Goal: Find specific page/section: Find specific page/section

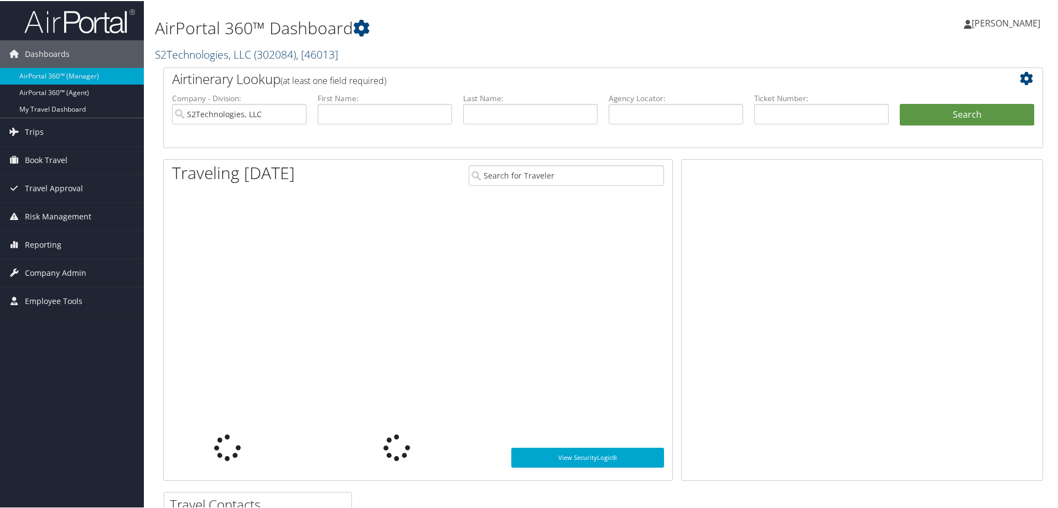
click at [221, 55] on link "S2Technologies, LLC ( 302084 ) , [ 46013 ]" at bounding box center [246, 53] width 183 height 15
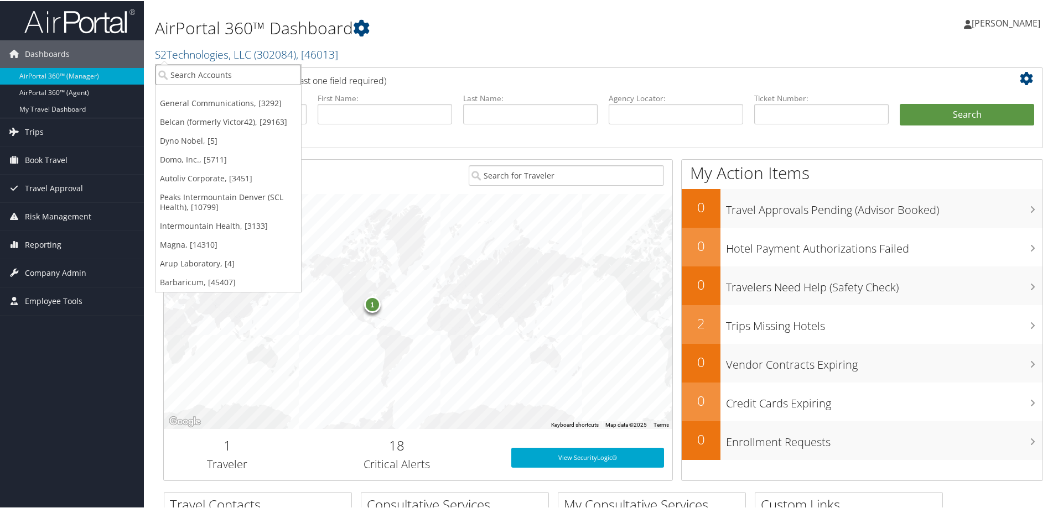
drag, startPoint x: 209, startPoint y: 74, endPoint x: 201, endPoint y: 74, distance: 7.7
click at [201, 74] on input "search" at bounding box center [228, 74] width 146 height 20
type input "DJJ Nu"
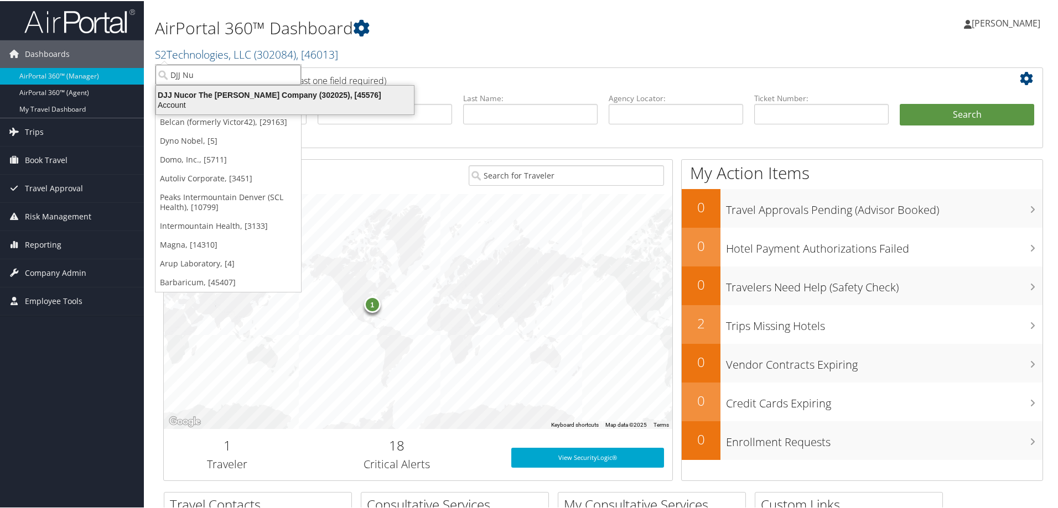
click at [216, 103] on div "Account" at bounding box center [284, 104] width 271 height 10
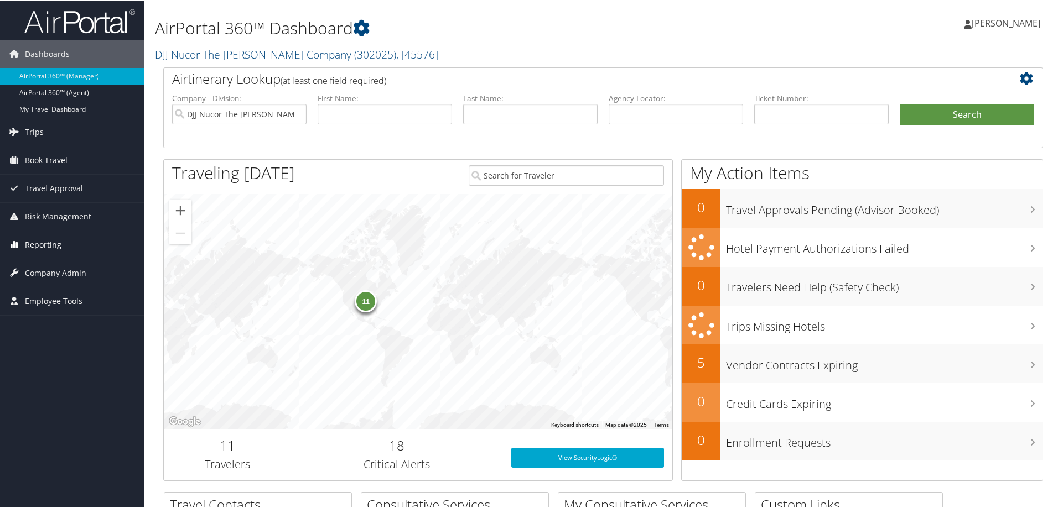
click at [56, 245] on span "Reporting" at bounding box center [43, 244] width 37 height 28
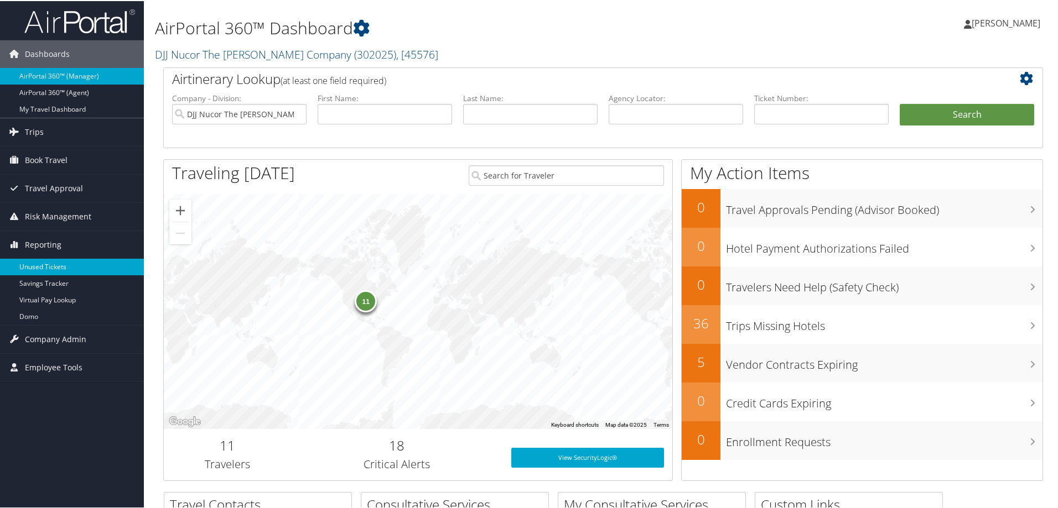
click at [53, 261] on link "Unused Tickets" at bounding box center [72, 266] width 144 height 17
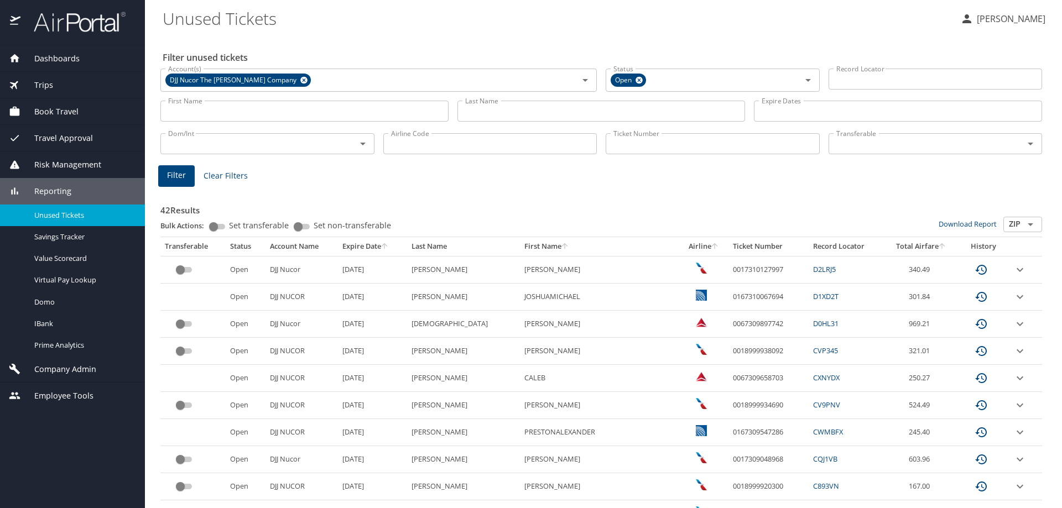
click at [710, 247] on icon "sort" at bounding box center [714, 246] width 9 height 9
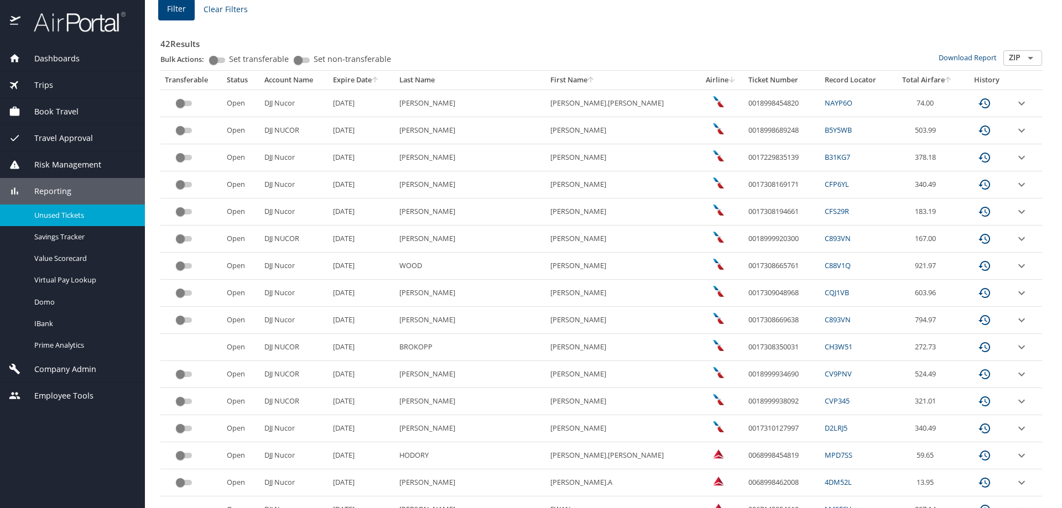
scroll to position [166, 0]
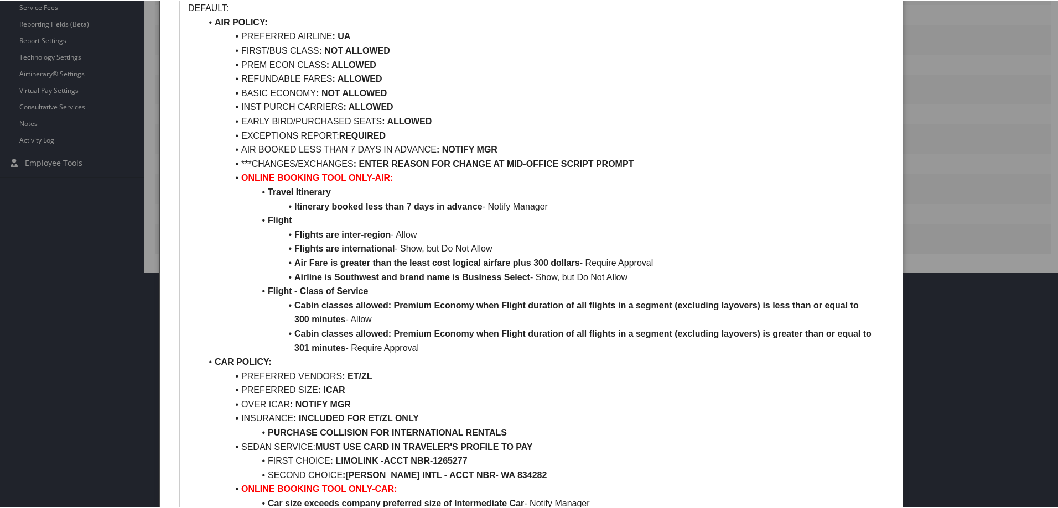
scroll to position [221, 0]
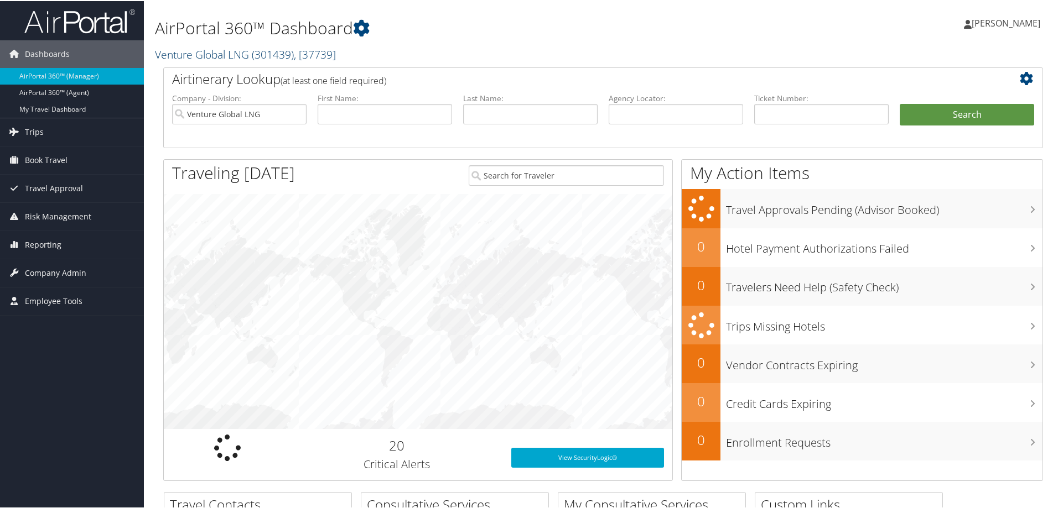
click at [224, 49] on link "Venture Global LNG ( 301439 ) , [ 37739 ]" at bounding box center [245, 53] width 181 height 15
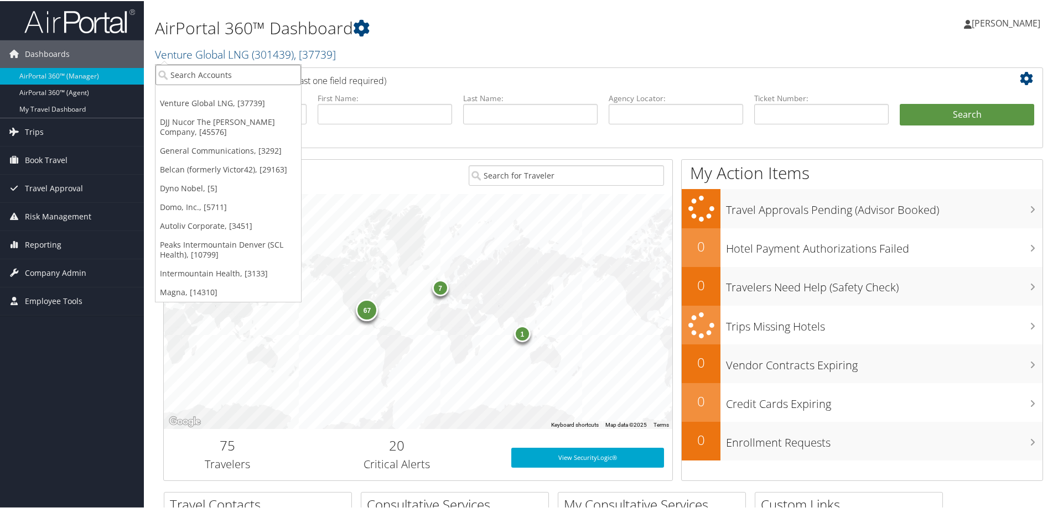
click at [207, 72] on input "search" at bounding box center [228, 74] width 146 height 20
type input "Torch"
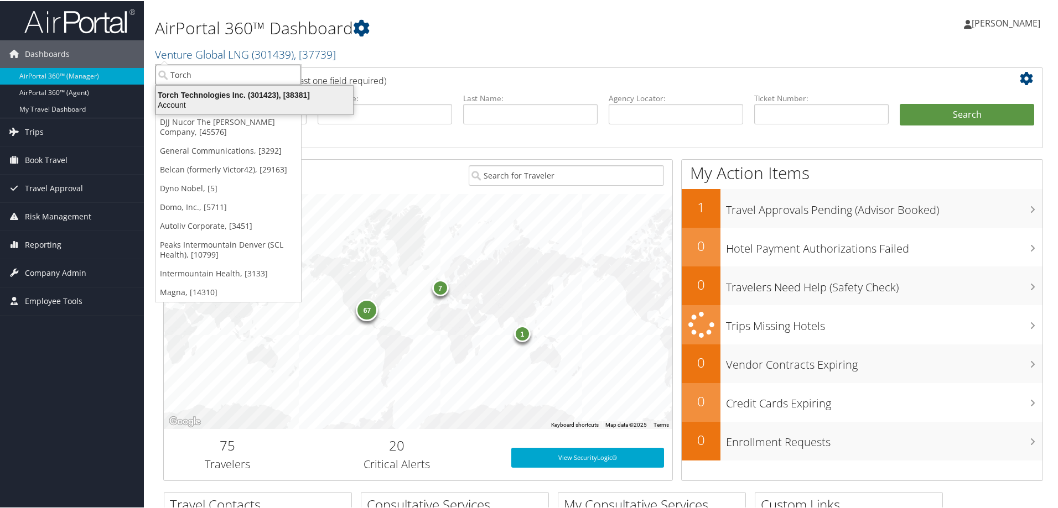
click at [191, 92] on div "Torch Technologies Inc. (301423), [38381]" at bounding box center [254, 94] width 210 height 10
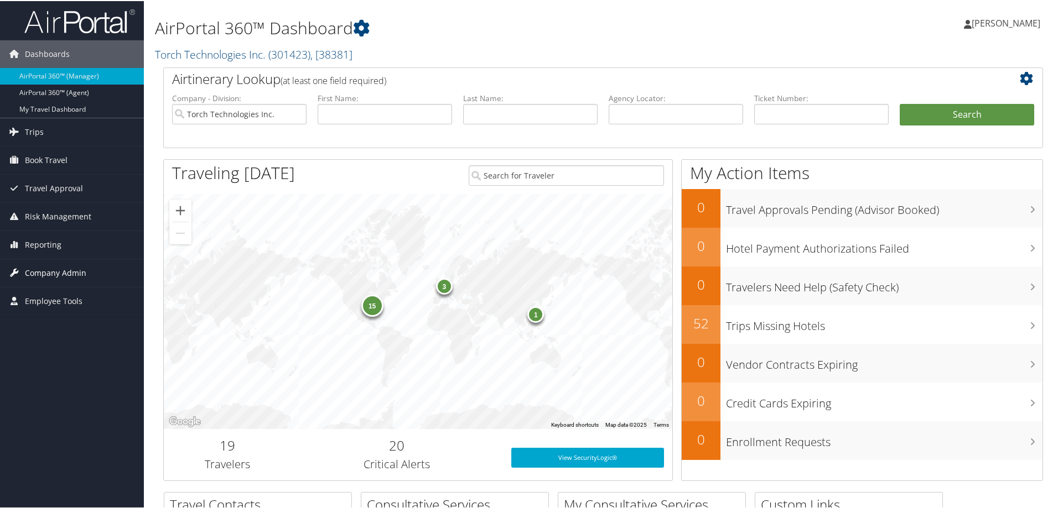
click at [56, 276] on span "Company Admin" at bounding box center [55, 272] width 61 height 28
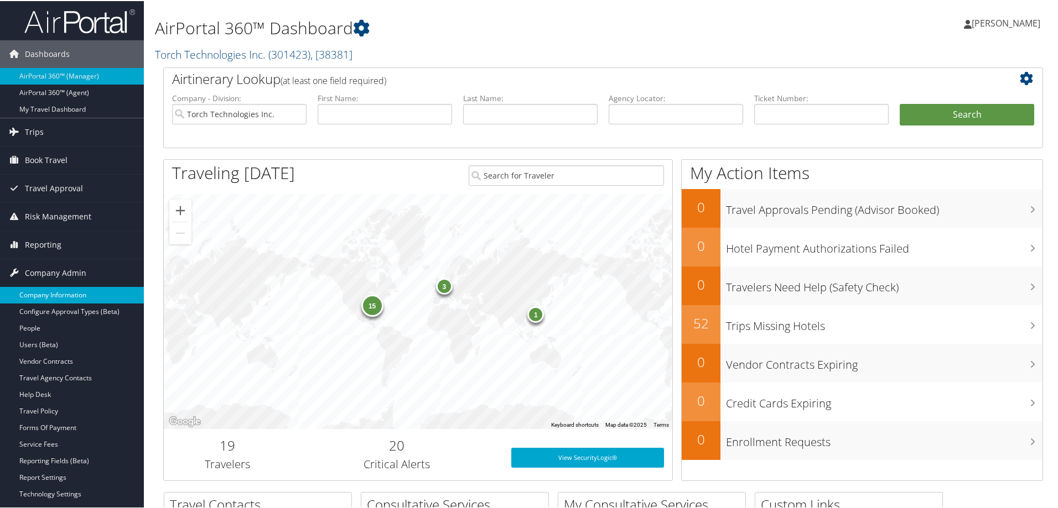
click at [48, 292] on link "Company Information" at bounding box center [72, 294] width 144 height 17
